Goal: Understand process/instructions: Learn how to perform a task or action

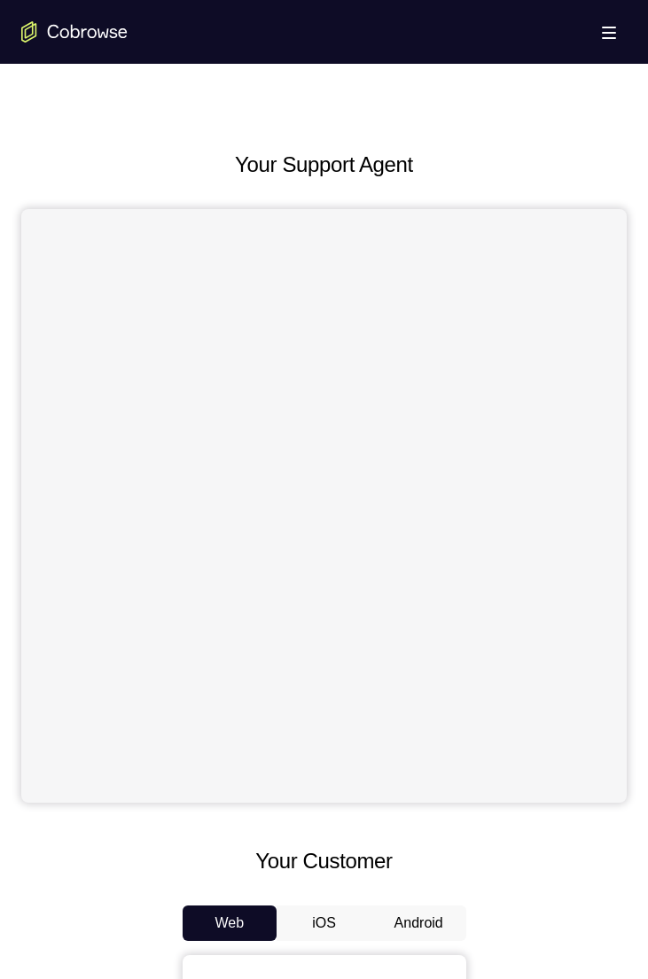
scroll to position [694, 0]
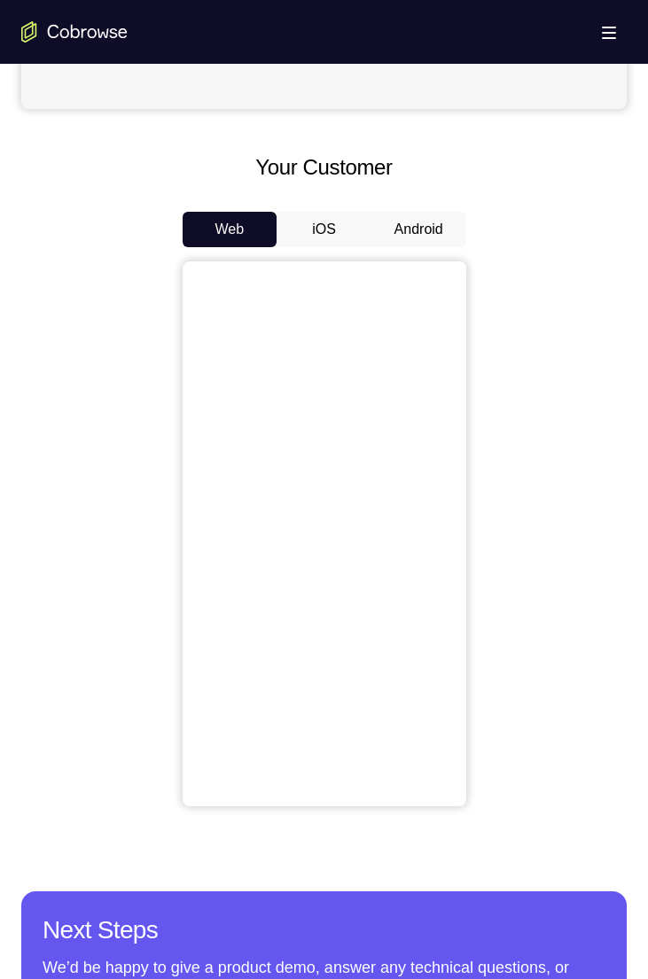
click at [417, 222] on button "Android" at bounding box center [418, 229] width 95 height 35
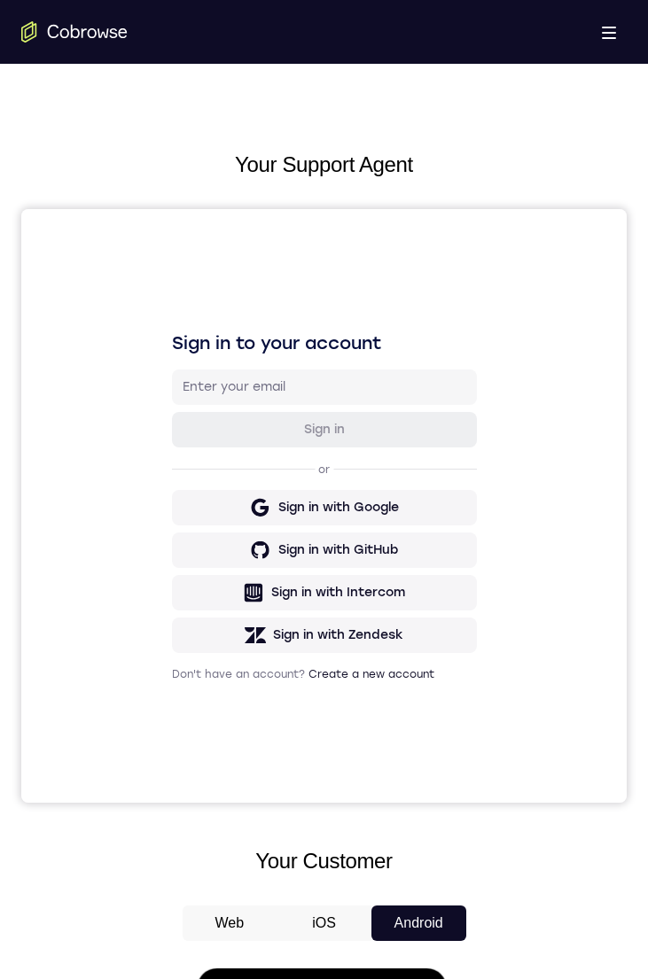
scroll to position [729, 0]
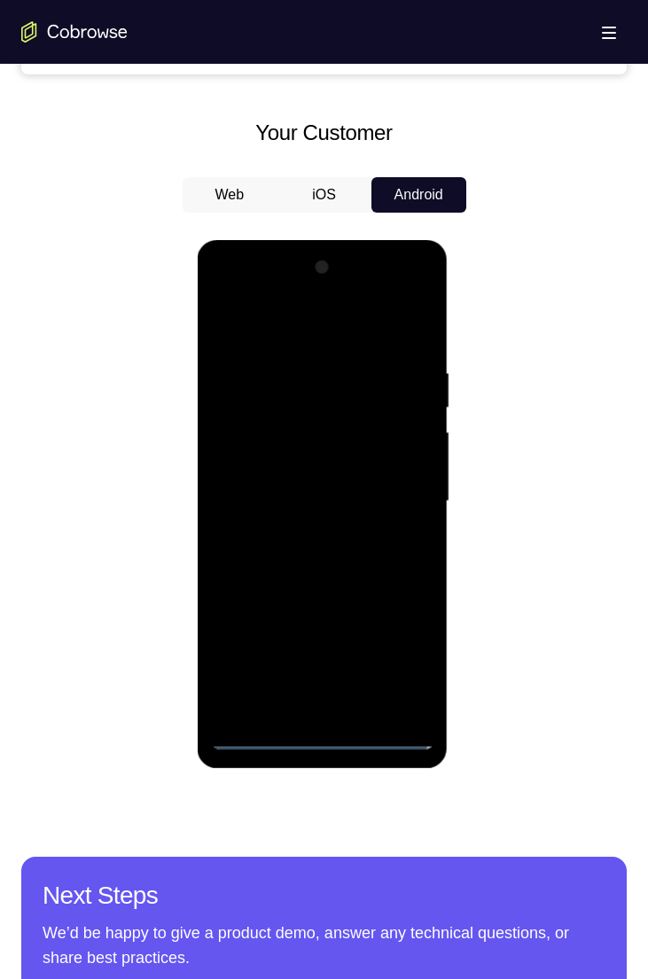
click at [316, 743] on div at bounding box center [322, 501] width 223 height 496
click at [402, 667] on div at bounding box center [322, 502] width 223 height 496
click at [293, 319] on div at bounding box center [322, 502] width 223 height 496
click at [295, 413] on div at bounding box center [322, 502] width 223 height 496
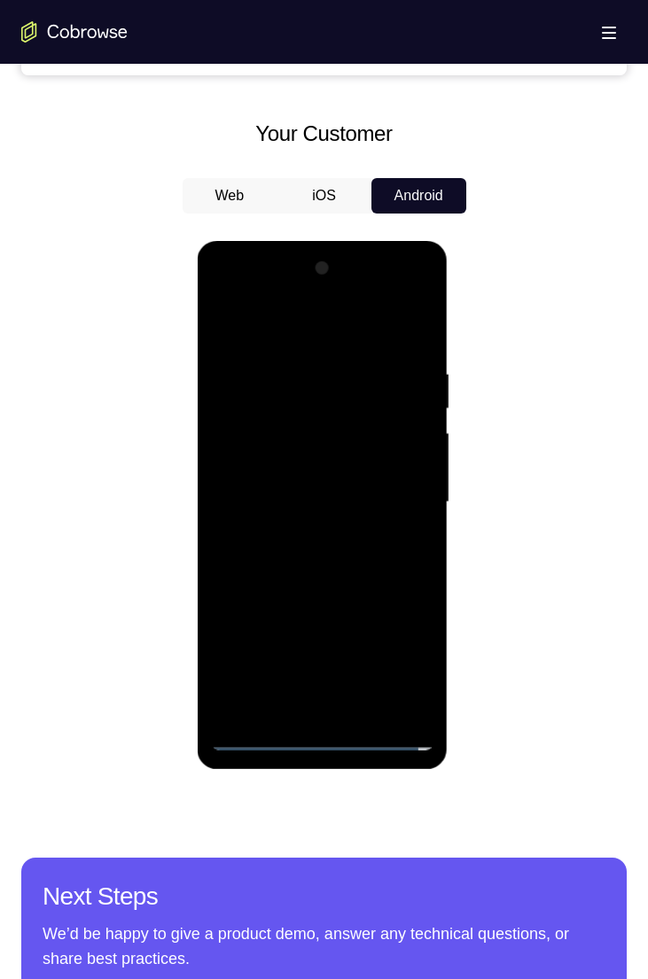
click at [279, 642] on div at bounding box center [322, 502] width 223 height 496
click at [168, 662] on div at bounding box center [323, 500] width 605 height 545
click at [152, 660] on div at bounding box center [323, 500] width 605 height 545
click at [374, 609] on div at bounding box center [322, 502] width 223 height 496
click at [285, 604] on div at bounding box center [322, 502] width 223 height 496
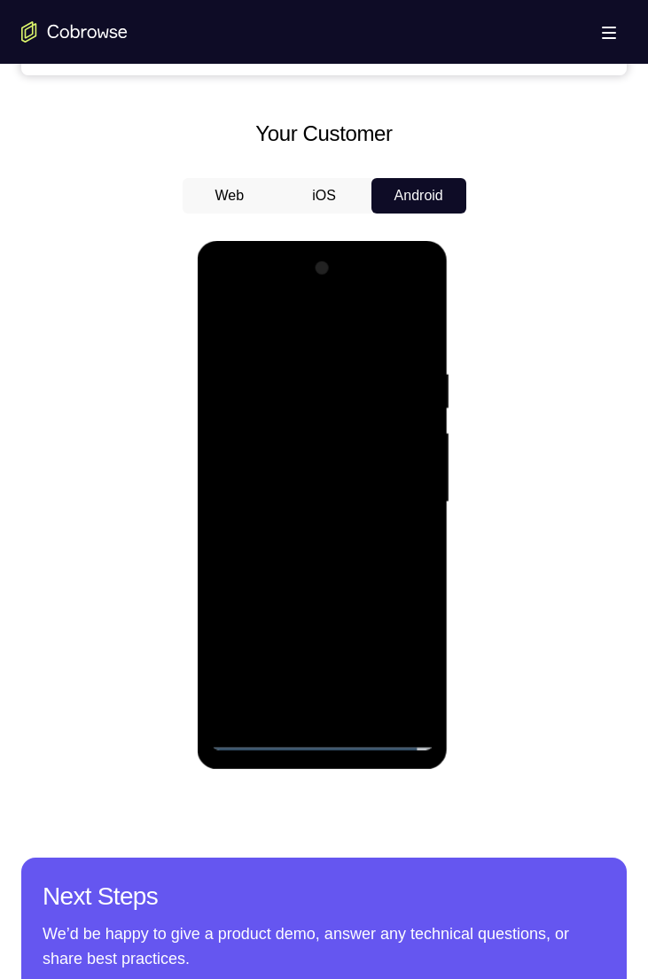
click at [314, 601] on div at bounding box center [322, 502] width 223 height 496
click at [331, 601] on div at bounding box center [322, 502] width 223 height 496
click at [339, 698] on div at bounding box center [322, 502] width 223 height 496
click at [340, 676] on div at bounding box center [322, 502] width 223 height 496
click at [399, 604] on div at bounding box center [322, 502] width 223 height 496
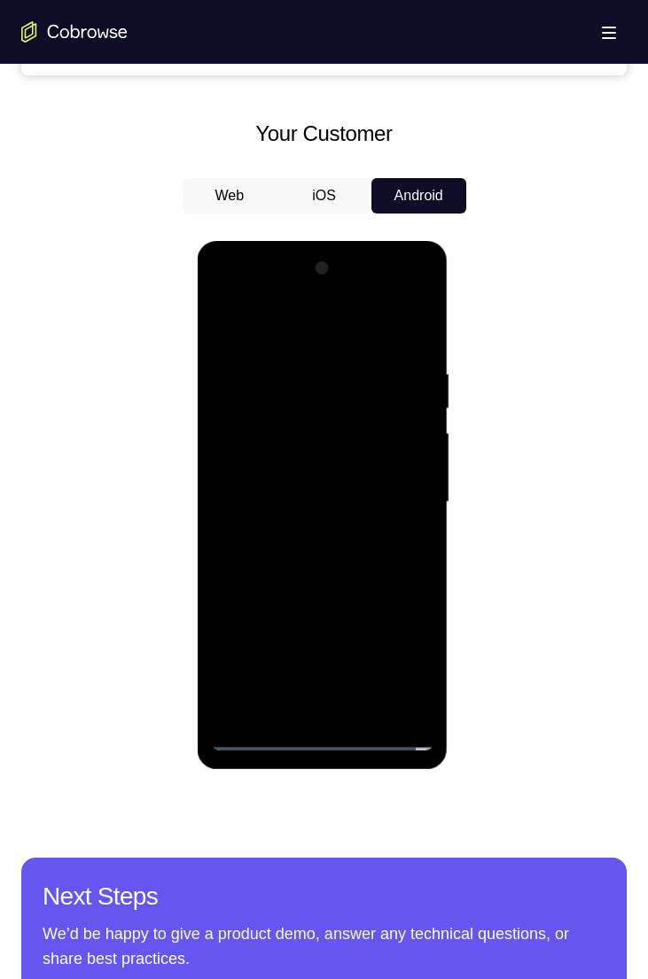
click at [398, 610] on div at bounding box center [322, 502] width 223 height 496
click at [385, 645] on div at bounding box center [322, 502] width 223 height 496
click at [253, 642] on div at bounding box center [322, 502] width 223 height 496
click at [416, 708] on div at bounding box center [322, 502] width 223 height 496
click at [337, 353] on div at bounding box center [322, 502] width 223 height 496
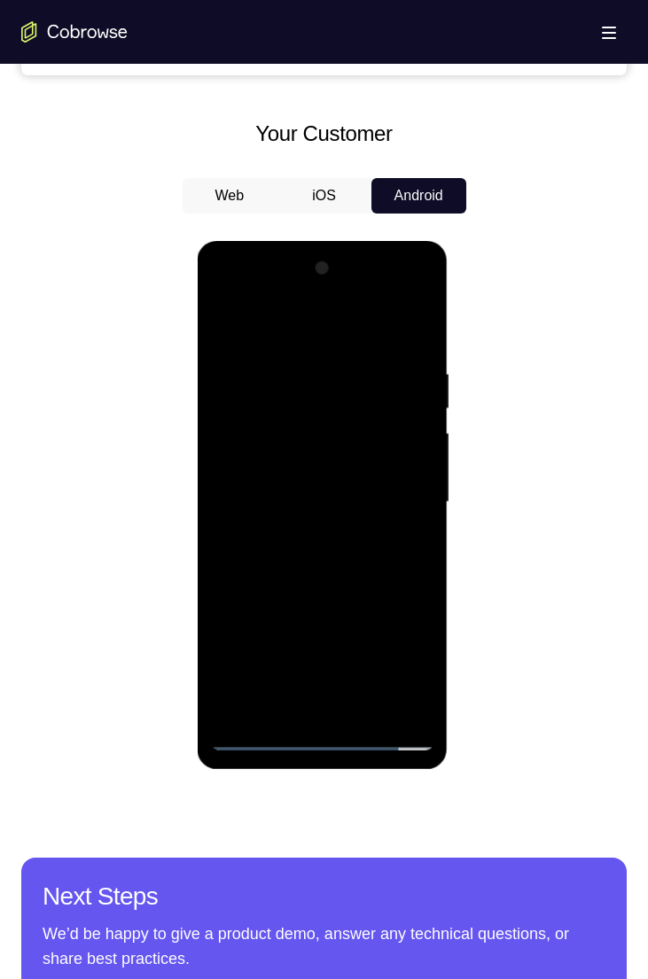
click at [331, 713] on div at bounding box center [322, 502] width 223 height 496
click at [388, 678] on div at bounding box center [322, 502] width 223 height 496
click at [398, 604] on div at bounding box center [322, 502] width 223 height 496
click at [319, 675] on div at bounding box center [322, 502] width 223 height 496
click at [371, 609] on div at bounding box center [322, 502] width 223 height 496
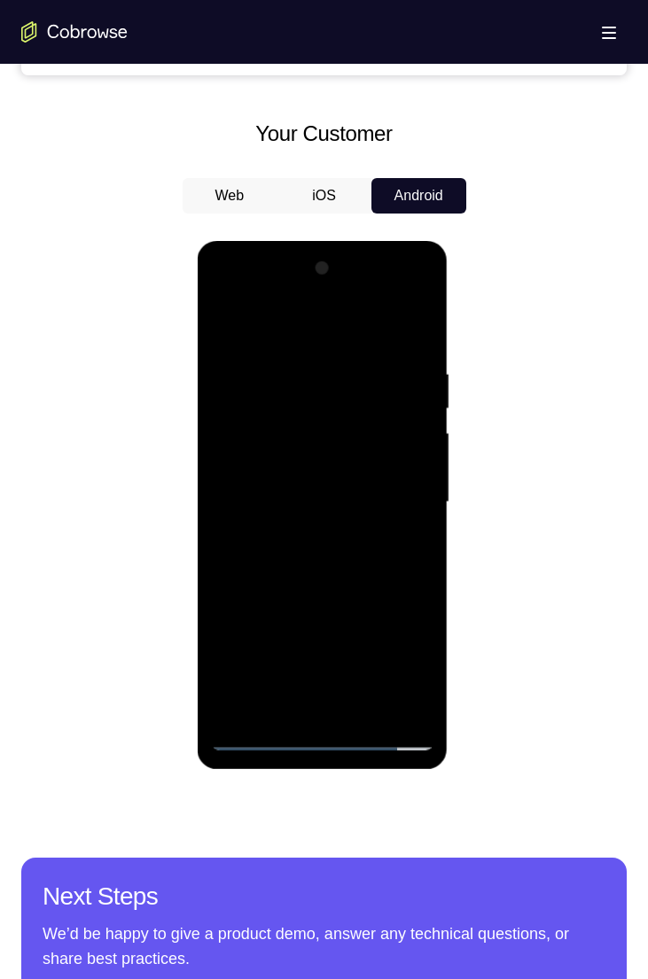
click at [269, 601] on div at bounding box center [322, 502] width 223 height 496
click at [415, 705] on div at bounding box center [322, 502] width 223 height 496
click at [299, 632] on div at bounding box center [322, 502] width 223 height 496
click at [370, 673] on div at bounding box center [322, 502] width 223 height 496
click at [253, 521] on div at bounding box center [322, 502] width 223 height 496
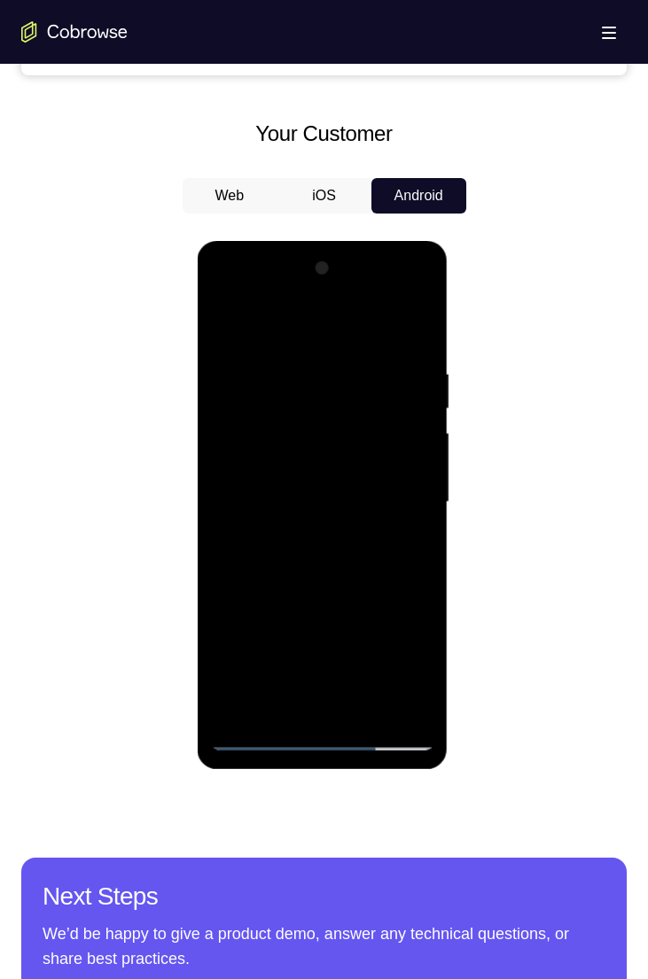
click at [402, 292] on div at bounding box center [322, 502] width 223 height 496
click at [344, 331] on div at bounding box center [322, 502] width 223 height 496
click at [394, 294] on div at bounding box center [322, 502] width 223 height 496
click at [312, 365] on div at bounding box center [322, 502] width 223 height 496
click at [322, 292] on div at bounding box center [322, 502] width 223 height 496
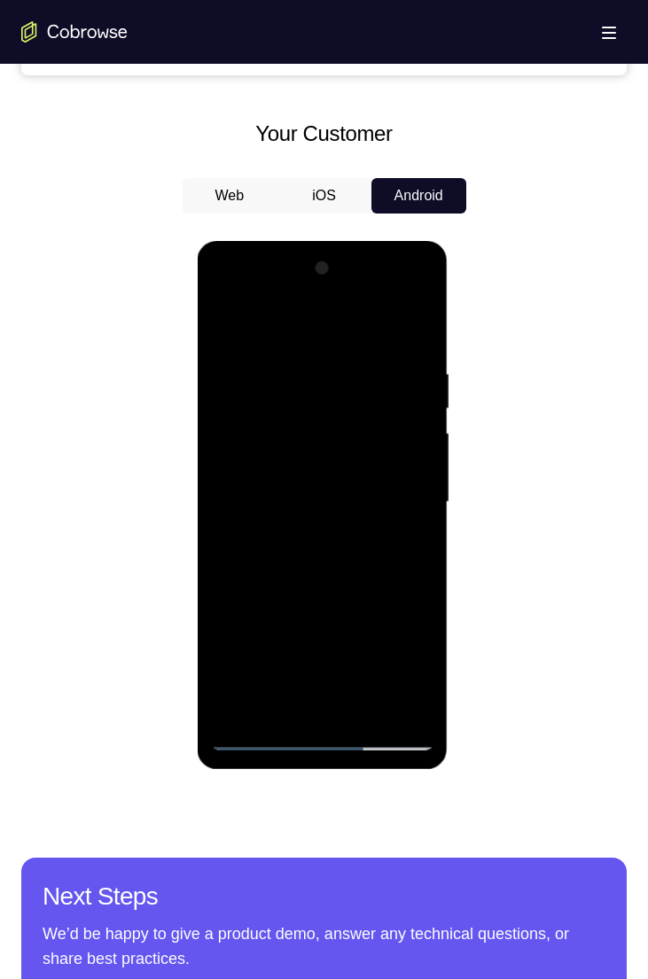
click at [419, 612] on div at bounding box center [322, 502] width 223 height 496
click at [402, 604] on div at bounding box center [322, 502] width 223 height 496
click at [293, 605] on div at bounding box center [322, 502] width 223 height 496
click at [361, 672] on div at bounding box center [322, 502] width 223 height 496
click at [335, 649] on div at bounding box center [322, 502] width 223 height 496
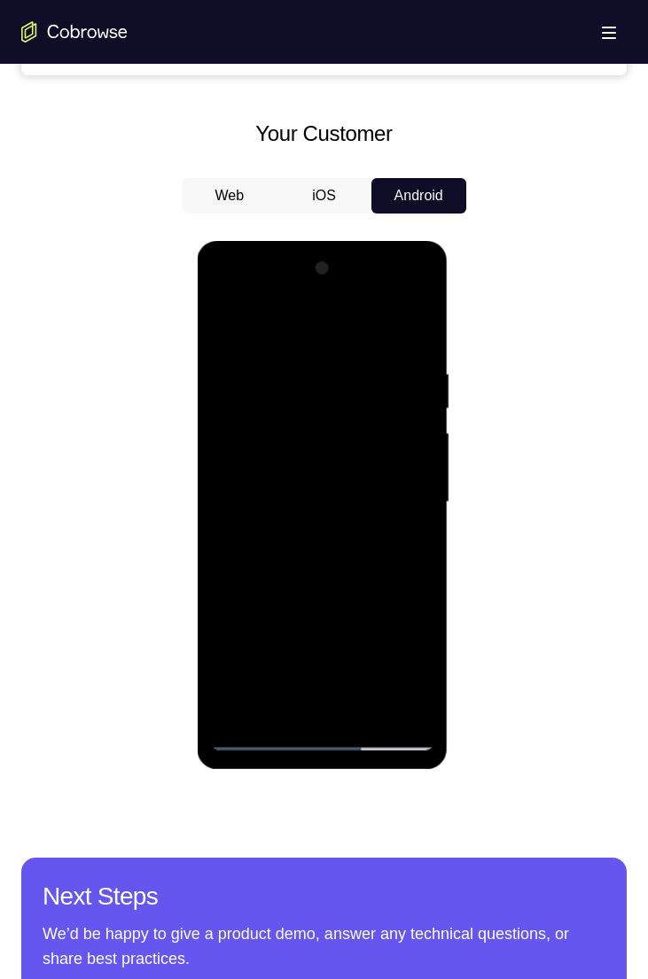
click at [352, 612] on div at bounding box center [322, 502] width 223 height 496
click at [340, 671] on div at bounding box center [322, 502] width 223 height 496
click at [335, 709] on div at bounding box center [322, 502] width 223 height 496
click at [257, 652] on div at bounding box center [322, 502] width 223 height 496
click at [316, 606] on div at bounding box center [322, 502] width 223 height 496
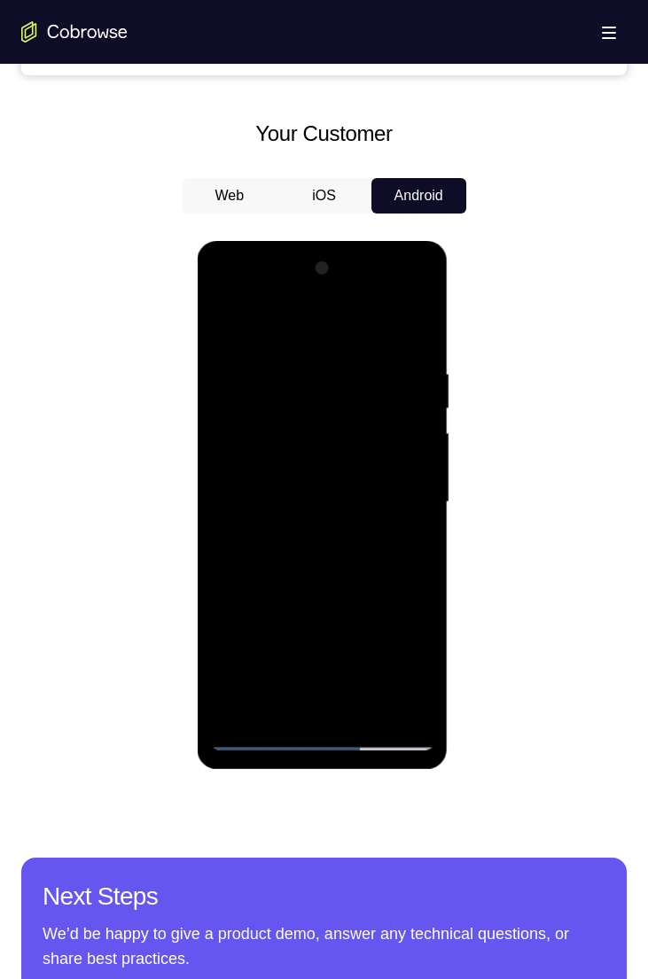
click at [266, 611] on div at bounding box center [322, 502] width 223 height 496
click at [415, 613] on div at bounding box center [322, 502] width 223 height 496
click at [354, 704] on div at bounding box center [322, 502] width 223 height 496
click at [252, 641] on div at bounding box center [322, 502] width 223 height 496
click at [377, 608] on div at bounding box center [322, 502] width 223 height 496
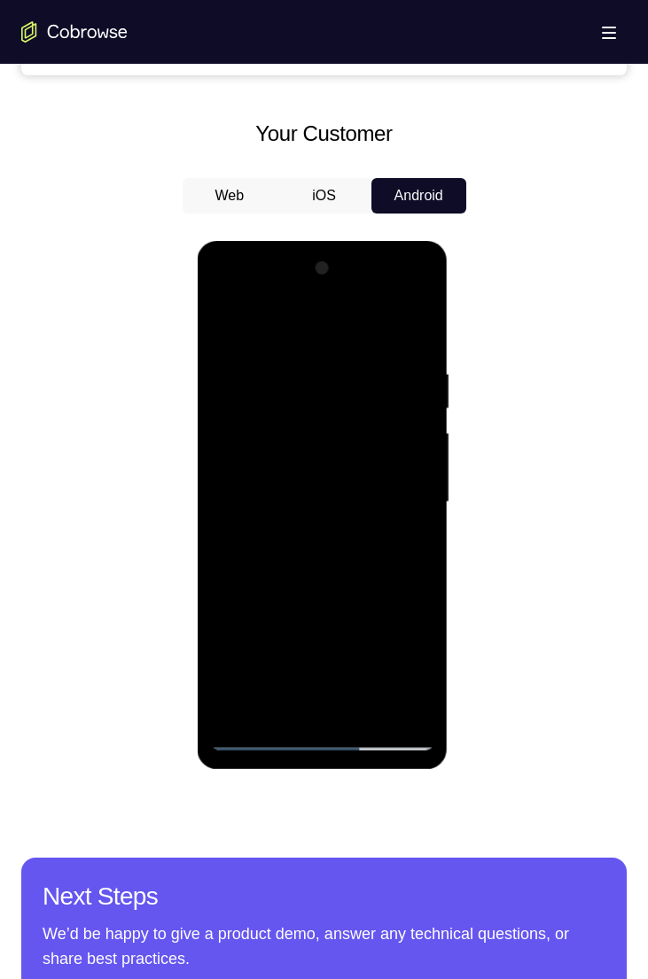
click at [253, 642] on div at bounding box center [322, 502] width 223 height 496
click at [308, 604] on div at bounding box center [322, 502] width 223 height 496
click at [264, 607] on div at bounding box center [322, 502] width 223 height 496
click at [296, 609] on div at bounding box center [322, 502] width 223 height 496
click at [421, 708] on div at bounding box center [322, 502] width 223 height 496
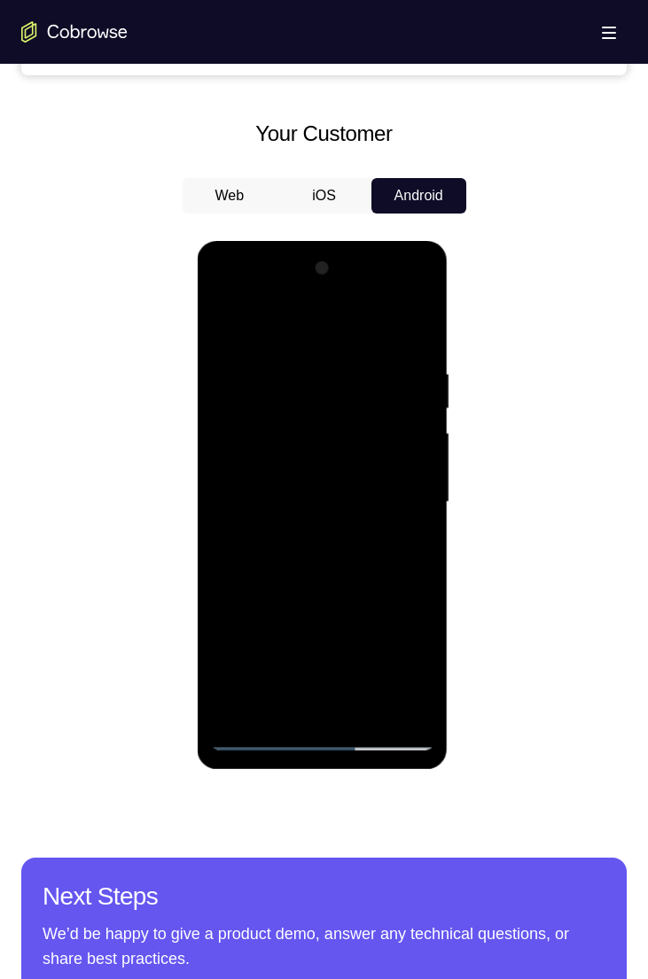
click at [293, 685] on div at bounding box center [322, 502] width 223 height 496
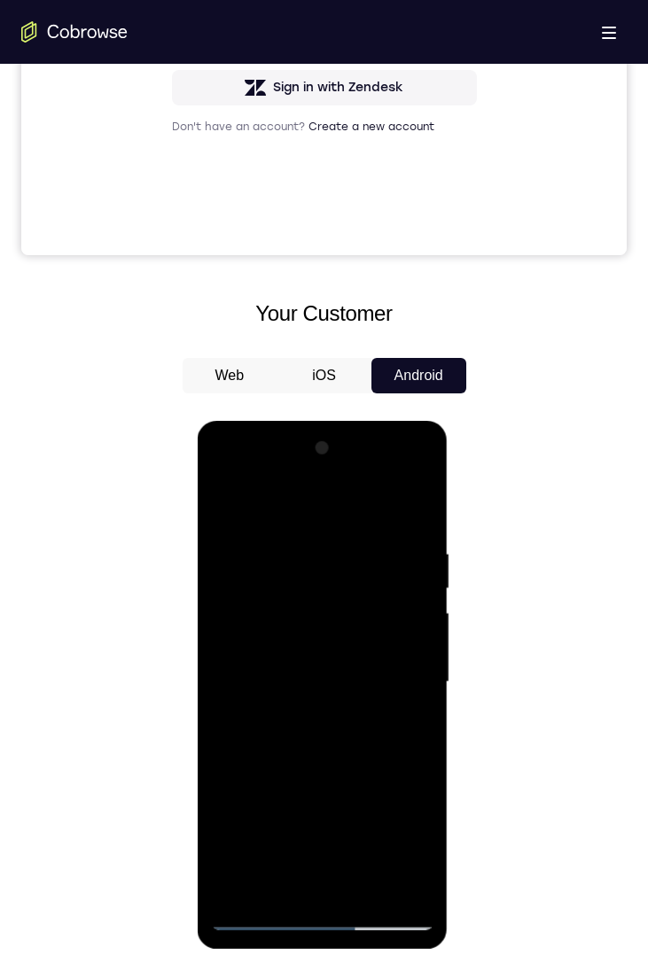
scroll to position [541, 0]
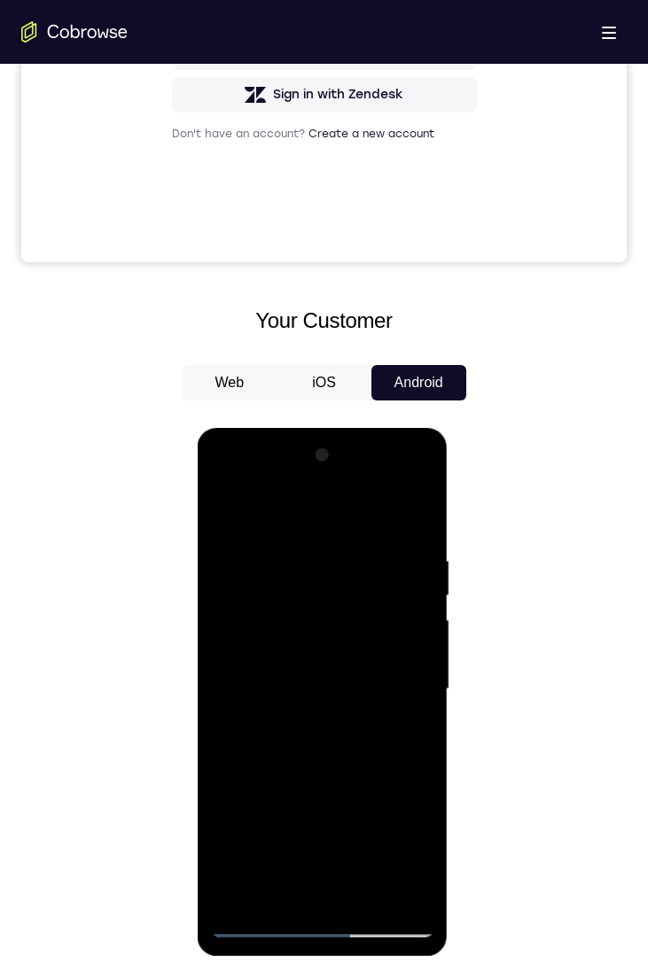
click at [331, 830] on div at bounding box center [322, 689] width 223 height 496
click at [368, 877] on div at bounding box center [322, 689] width 223 height 496
click at [340, 683] on div at bounding box center [322, 689] width 223 height 496
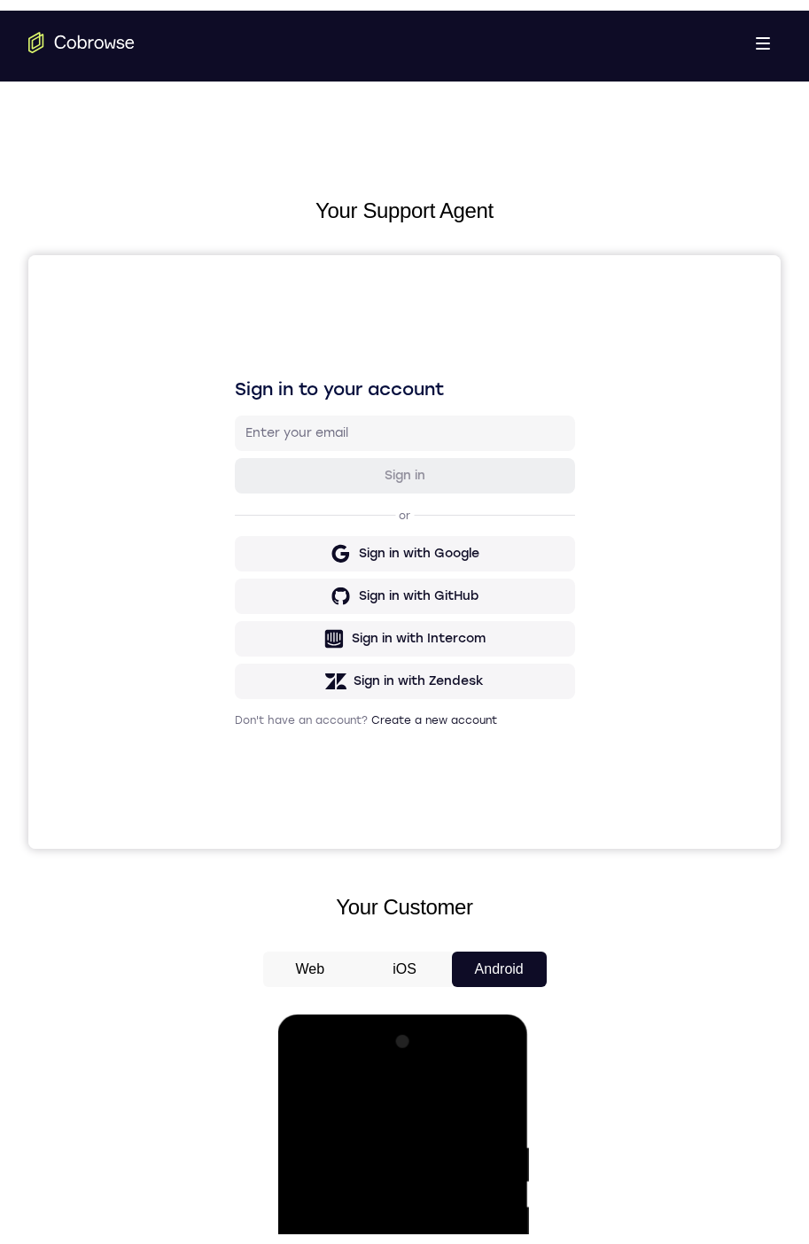
scroll to position [292, 0]
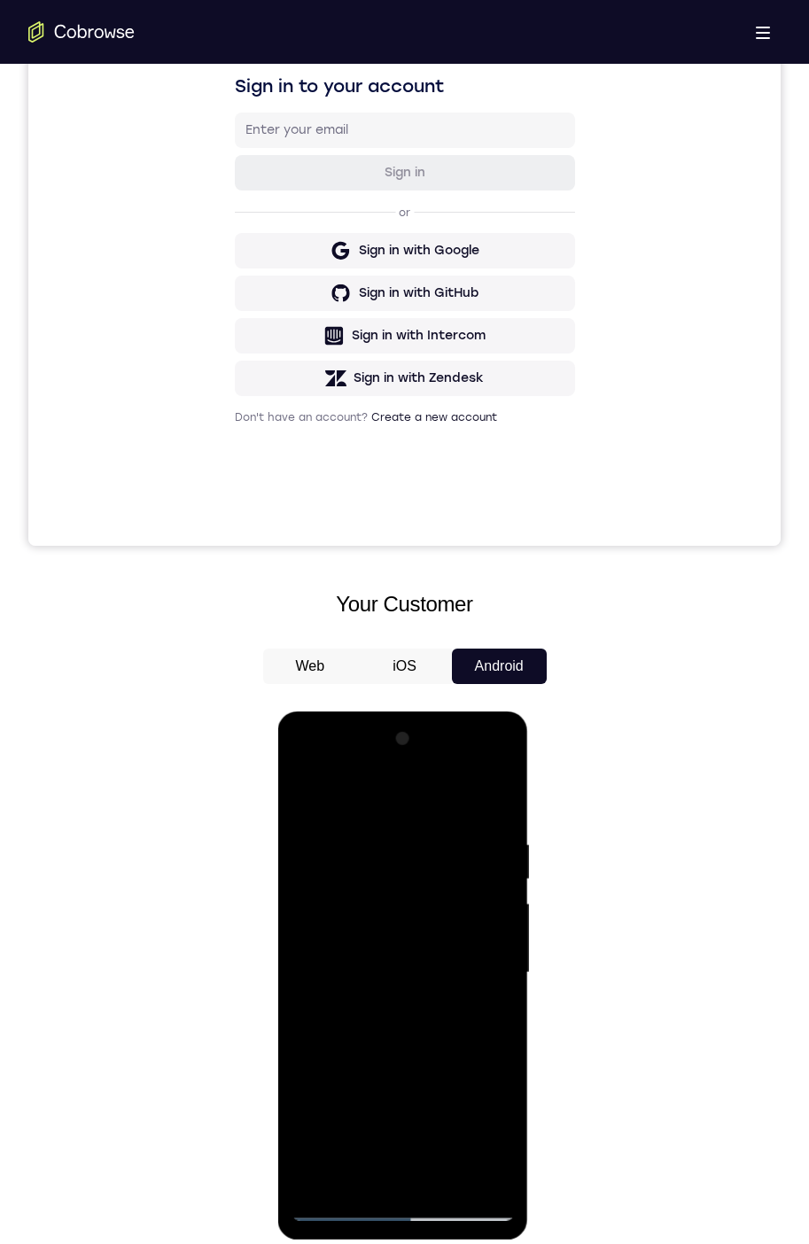
click at [405, 968] on div at bounding box center [403, 973] width 223 height 496
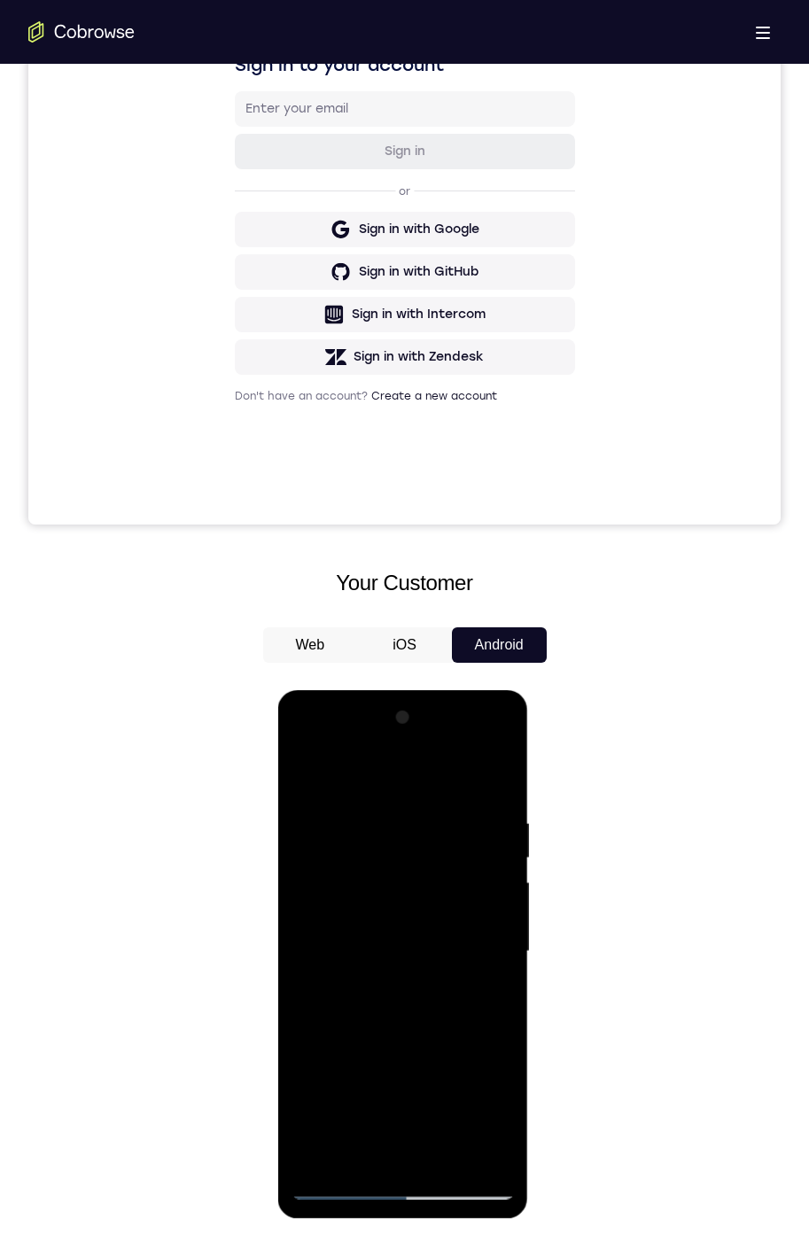
click at [487, 993] on div at bounding box center [403, 952] width 223 height 496
click at [491, 948] on div at bounding box center [403, 952] width 223 height 496
click at [487, 942] on div at bounding box center [403, 952] width 223 height 496
click at [493, 943] on div at bounding box center [403, 952] width 223 height 496
click at [494, 944] on div at bounding box center [403, 952] width 223 height 496
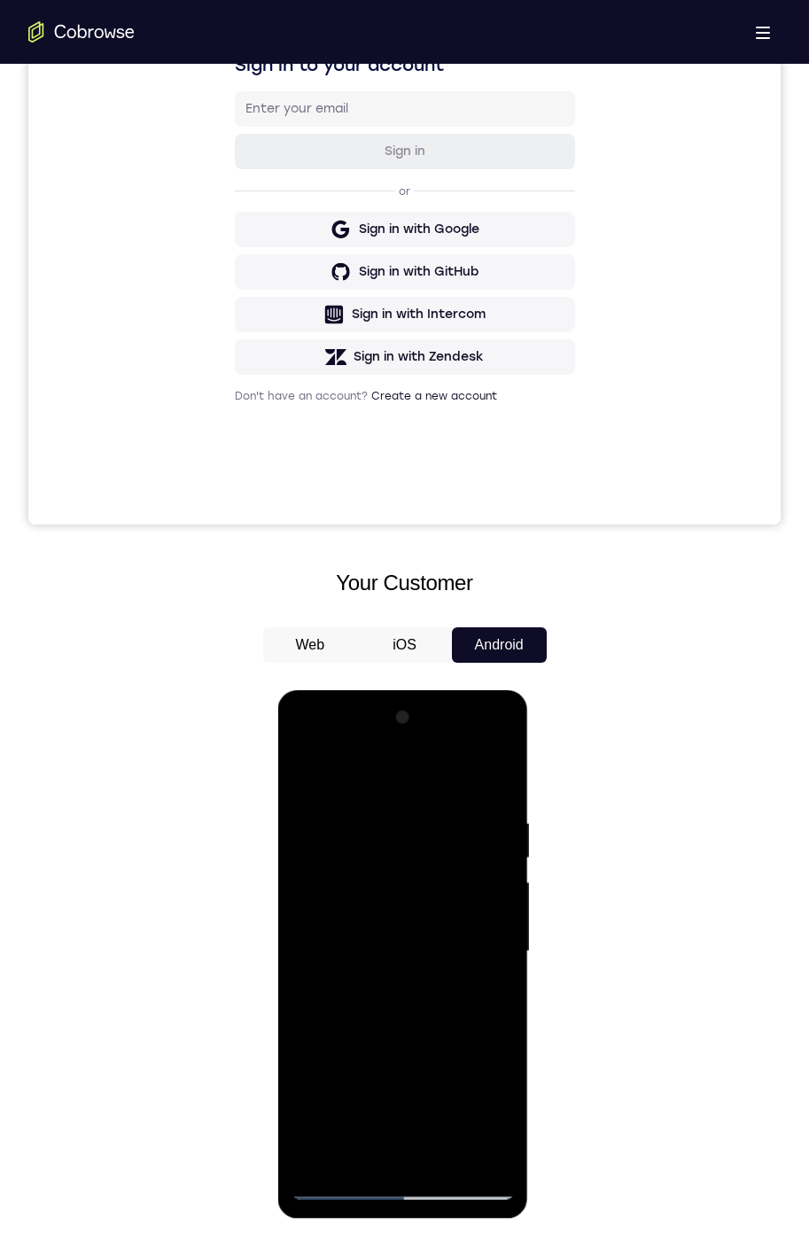
click at [494, 942] on div at bounding box center [403, 952] width 223 height 496
click at [486, 944] on div at bounding box center [403, 952] width 223 height 496
click at [480, 954] on div at bounding box center [403, 952] width 223 height 496
click at [480, 943] on div at bounding box center [403, 952] width 223 height 496
click at [480, 941] on div at bounding box center [403, 952] width 223 height 496
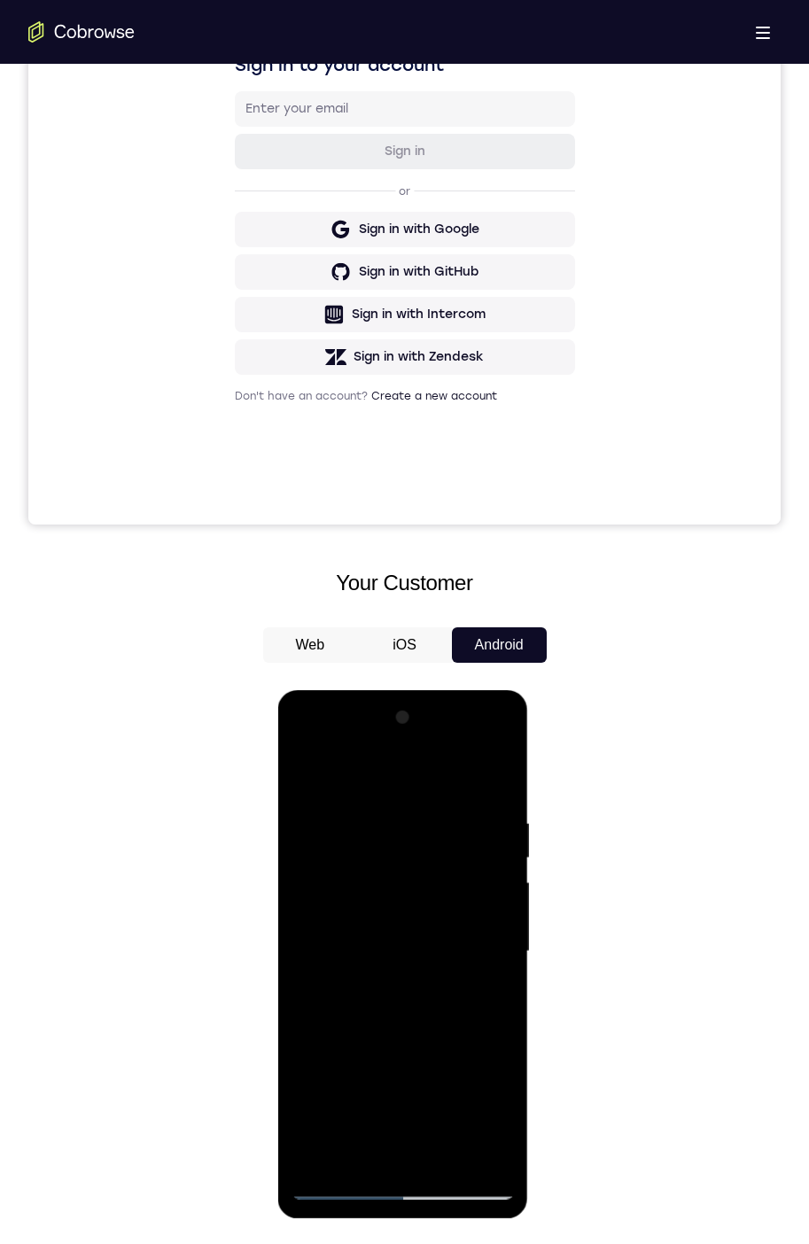
click at [484, 940] on div at bounding box center [403, 952] width 223 height 496
click at [483, 938] on div at bounding box center [403, 952] width 223 height 496
click at [482, 963] on div at bounding box center [403, 952] width 223 height 496
click at [472, 956] on div at bounding box center [403, 952] width 223 height 496
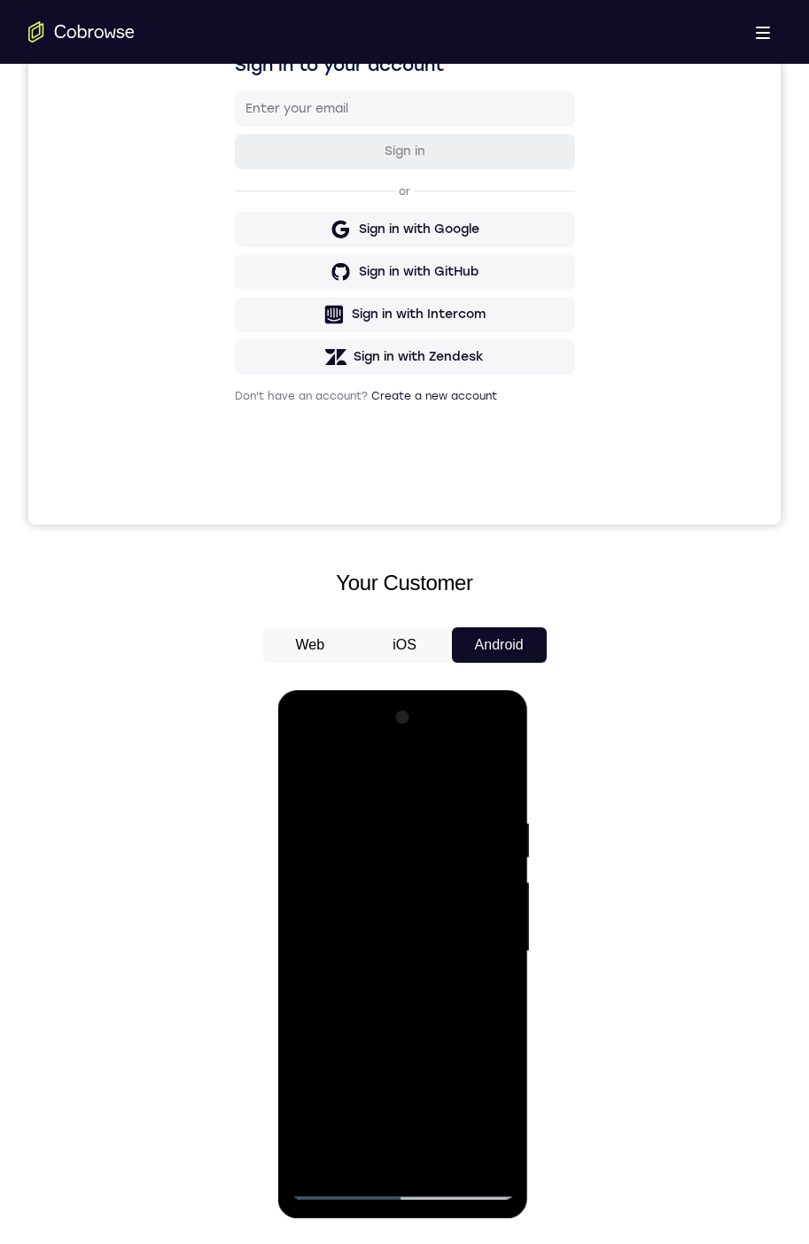
click at [471, 962] on div at bounding box center [403, 952] width 223 height 496
click at [464, 965] on div at bounding box center [403, 952] width 223 height 496
click at [462, 953] on div at bounding box center [403, 952] width 223 height 496
click at [479, 951] on div at bounding box center [403, 952] width 223 height 496
click at [481, 941] on div at bounding box center [403, 952] width 223 height 496
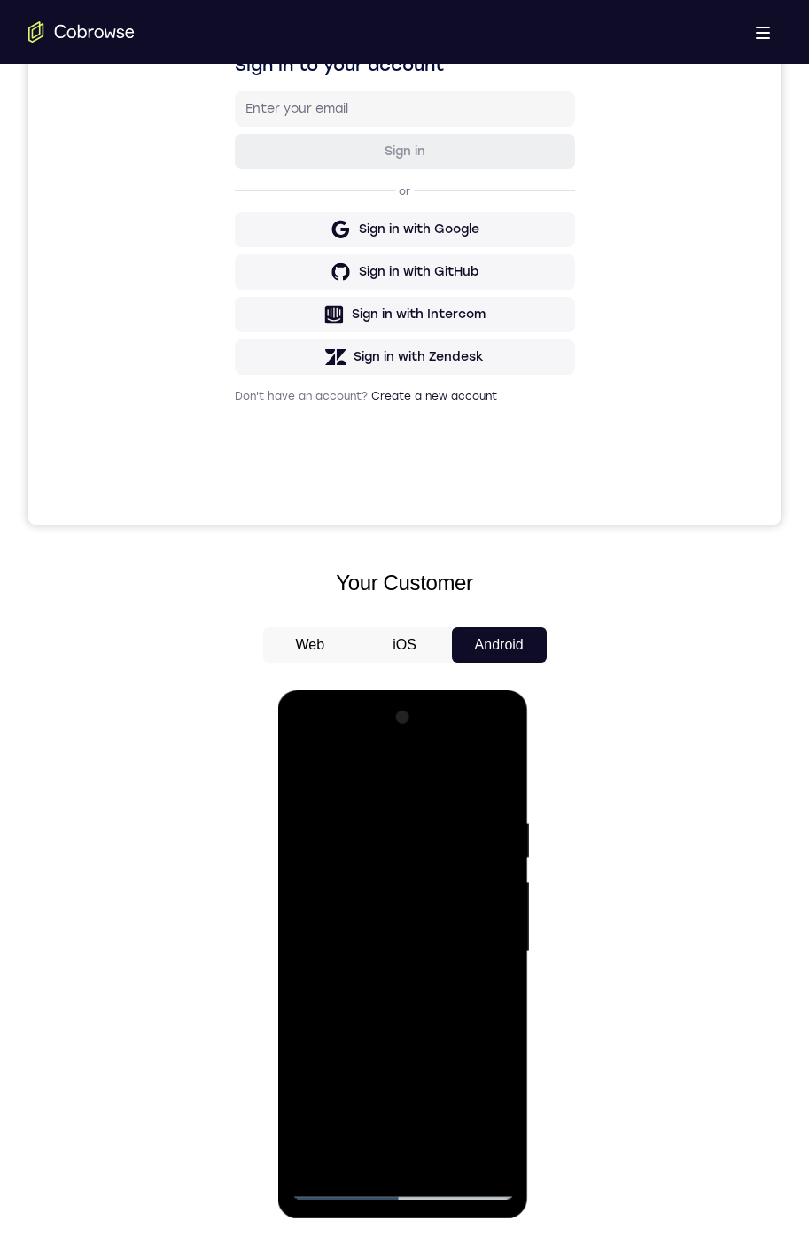
click at [475, 938] on div at bounding box center [403, 952] width 223 height 496
click at [469, 921] on div at bounding box center [403, 952] width 223 height 496
click at [480, 921] on div at bounding box center [403, 952] width 223 height 496
click at [476, 970] on div at bounding box center [403, 952] width 223 height 496
click at [476, 941] on div at bounding box center [403, 952] width 223 height 496
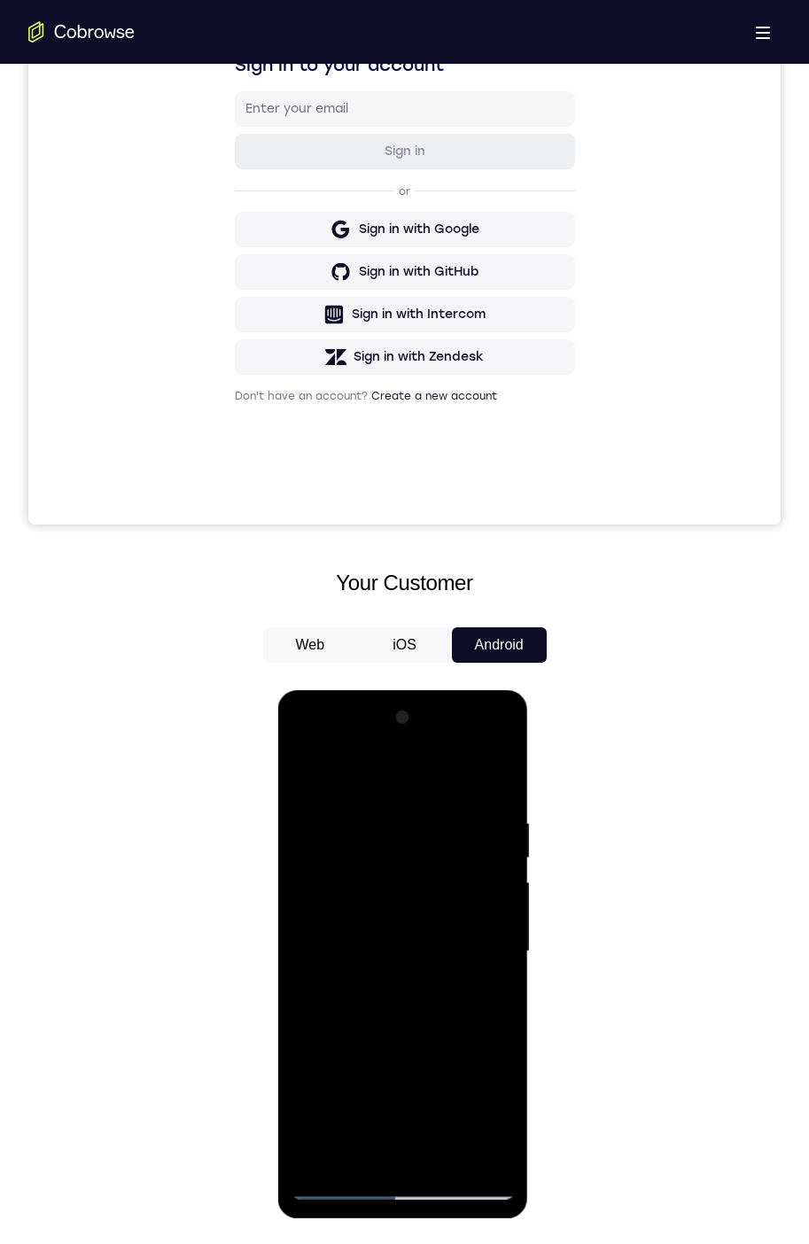
click at [478, 941] on div at bounding box center [403, 952] width 223 height 496
click at [474, 942] on div at bounding box center [403, 952] width 223 height 496
click at [472, 940] on div at bounding box center [403, 952] width 223 height 496
click at [480, 962] on div at bounding box center [403, 952] width 223 height 496
click at [479, 948] on div at bounding box center [403, 952] width 223 height 496
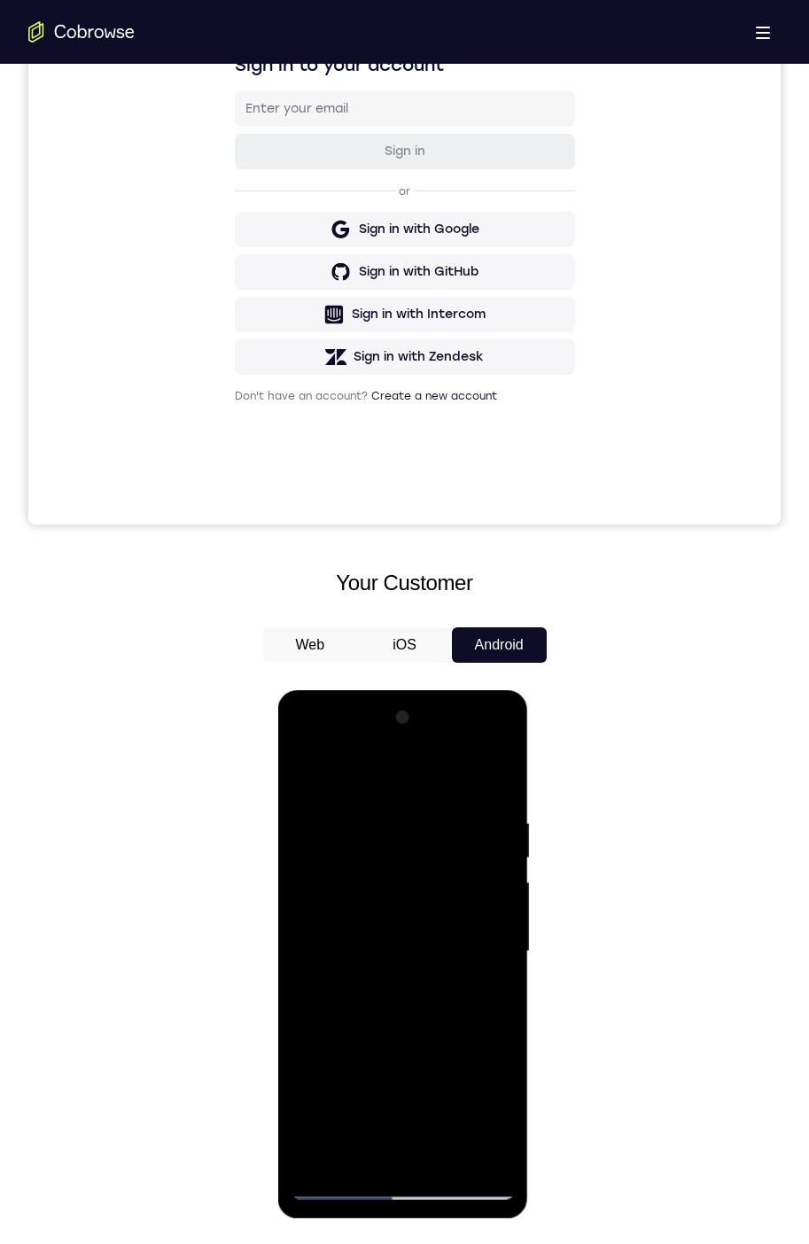
click at [472, 954] on div at bounding box center [403, 952] width 223 height 496
click at [479, 947] on div at bounding box center [403, 952] width 223 height 496
click at [491, 940] on div at bounding box center [403, 952] width 223 height 496
click at [476, 955] on div at bounding box center [403, 952] width 223 height 496
click at [479, 940] on div at bounding box center [403, 952] width 223 height 496
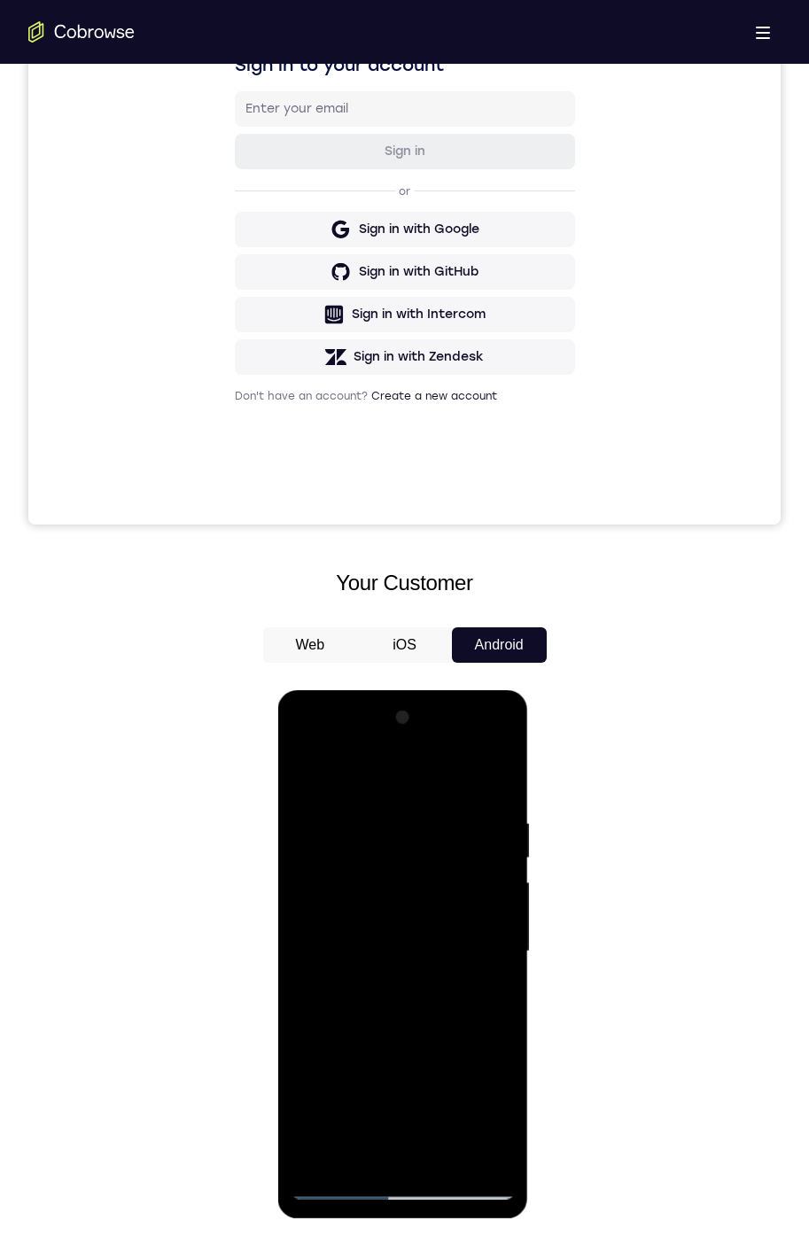
click at [478, 940] on div at bounding box center [403, 952] width 223 height 496
click at [477, 941] on div at bounding box center [403, 952] width 223 height 496
click at [472, 940] on div at bounding box center [403, 952] width 223 height 496
click at [466, 940] on div at bounding box center [403, 952] width 223 height 496
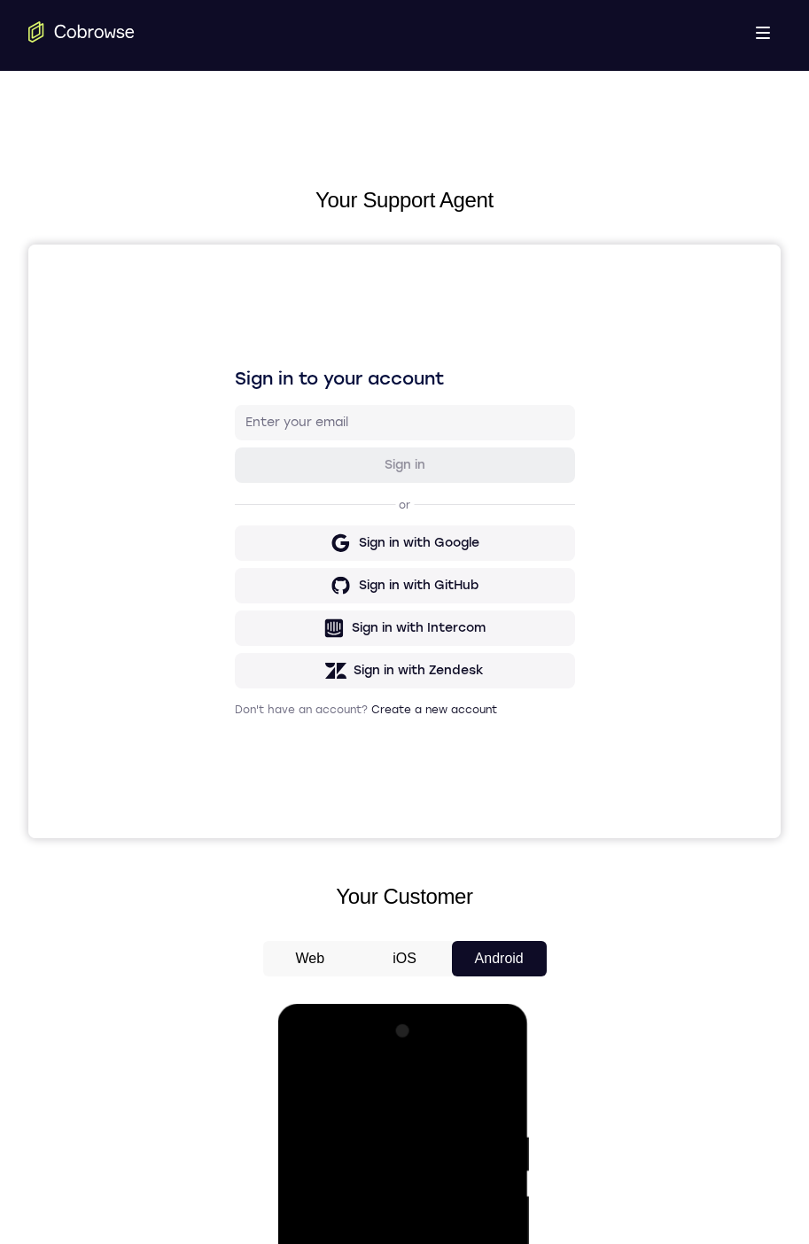
click at [479, 1271] on div at bounding box center [403, 1266] width 223 height 496
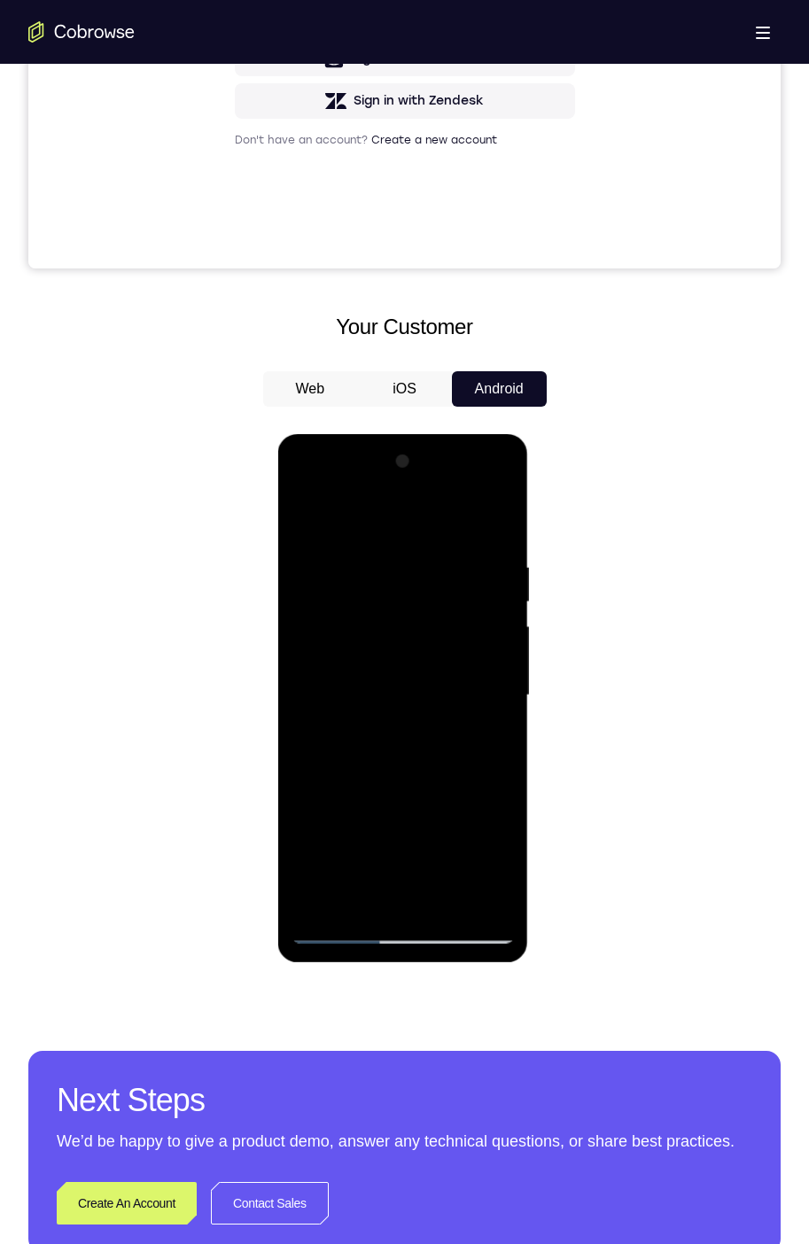
click at [477, 691] on div at bounding box center [403, 696] width 223 height 496
click at [469, 690] on div at bounding box center [403, 696] width 223 height 496
click at [470, 690] on div at bounding box center [403, 696] width 223 height 496
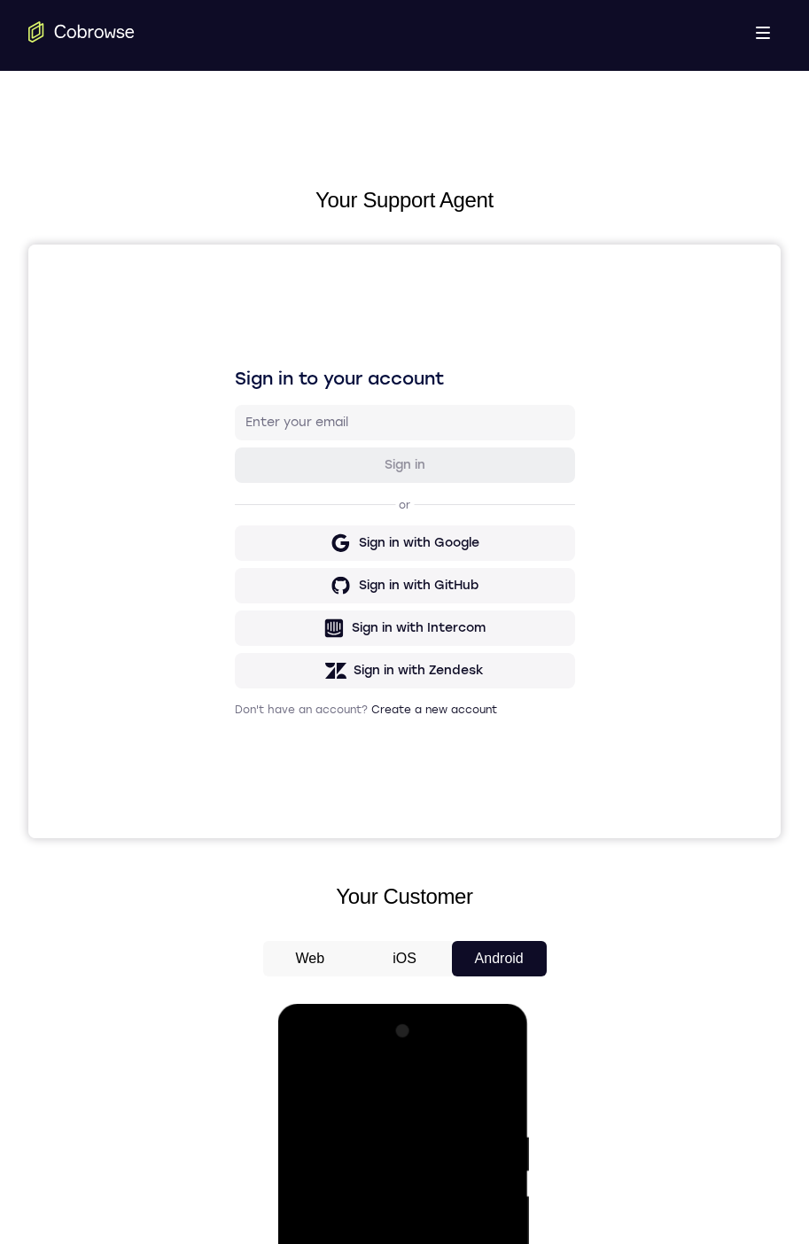
click at [474, 1278] on div at bounding box center [403, 1266] width 223 height 496
click at [467, 1270] on div at bounding box center [403, 1266] width 223 height 496
click at [464, 1261] on div at bounding box center [403, 1266] width 223 height 496
